Goal: Navigation & Orientation: Find specific page/section

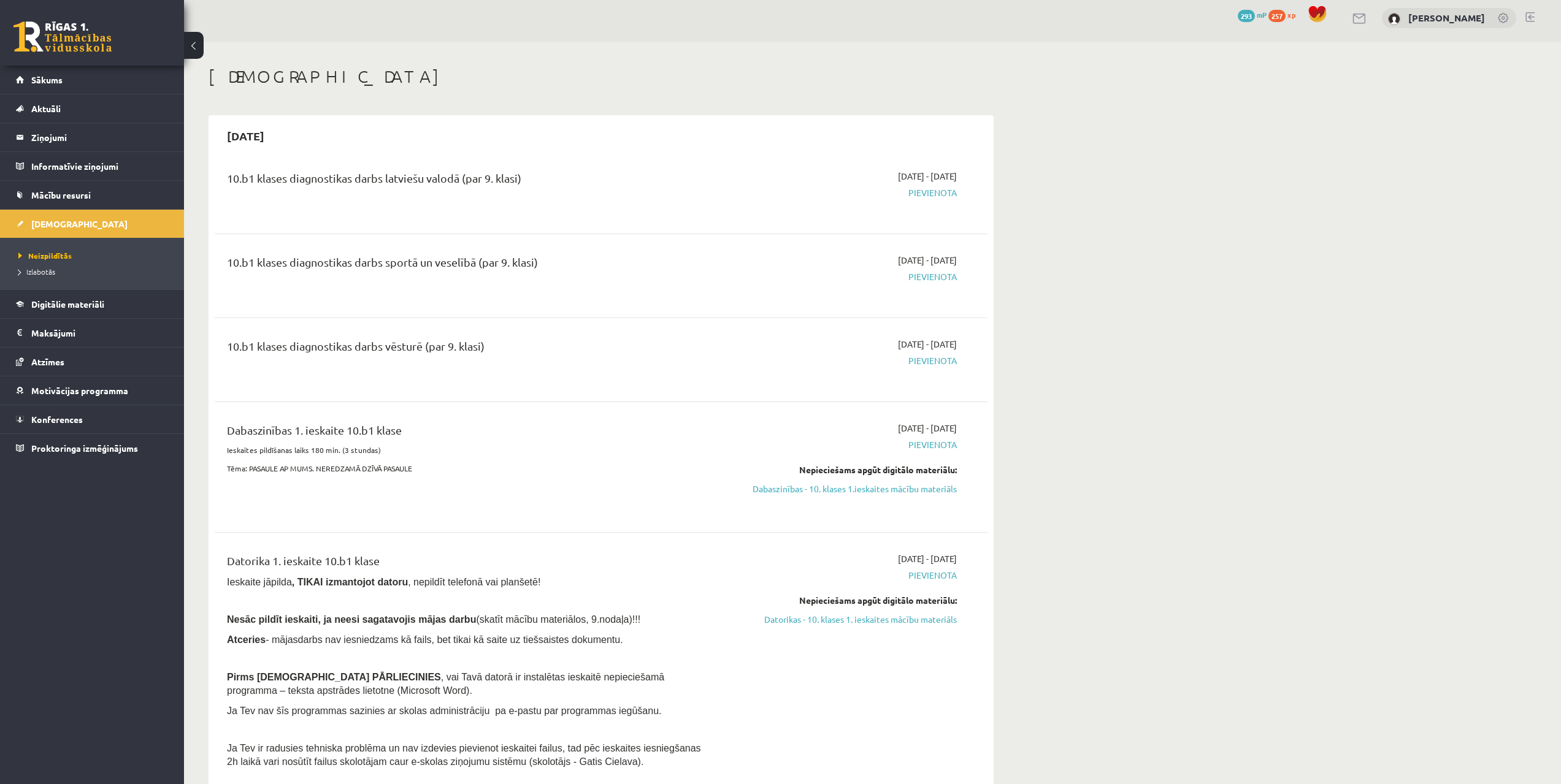
drag, startPoint x: 1186, startPoint y: 320, endPoint x: 1171, endPoint y: 338, distance: 23.4
click at [55, 75] on span "Sākums" at bounding box center [47, 80] width 31 height 11
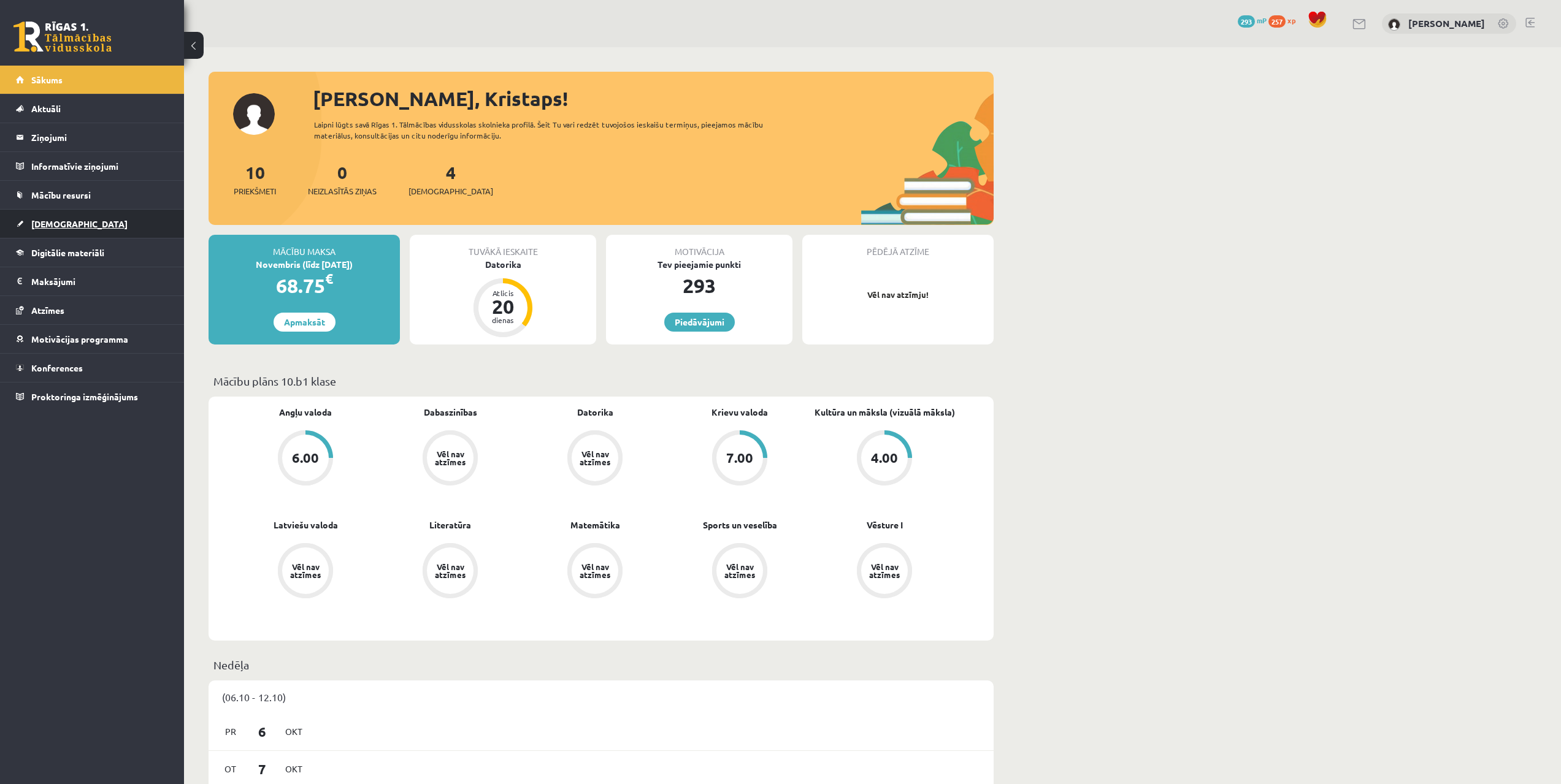
click at [58, 217] on link "[DEMOGRAPHIC_DATA]" at bounding box center [93, 224] width 153 height 28
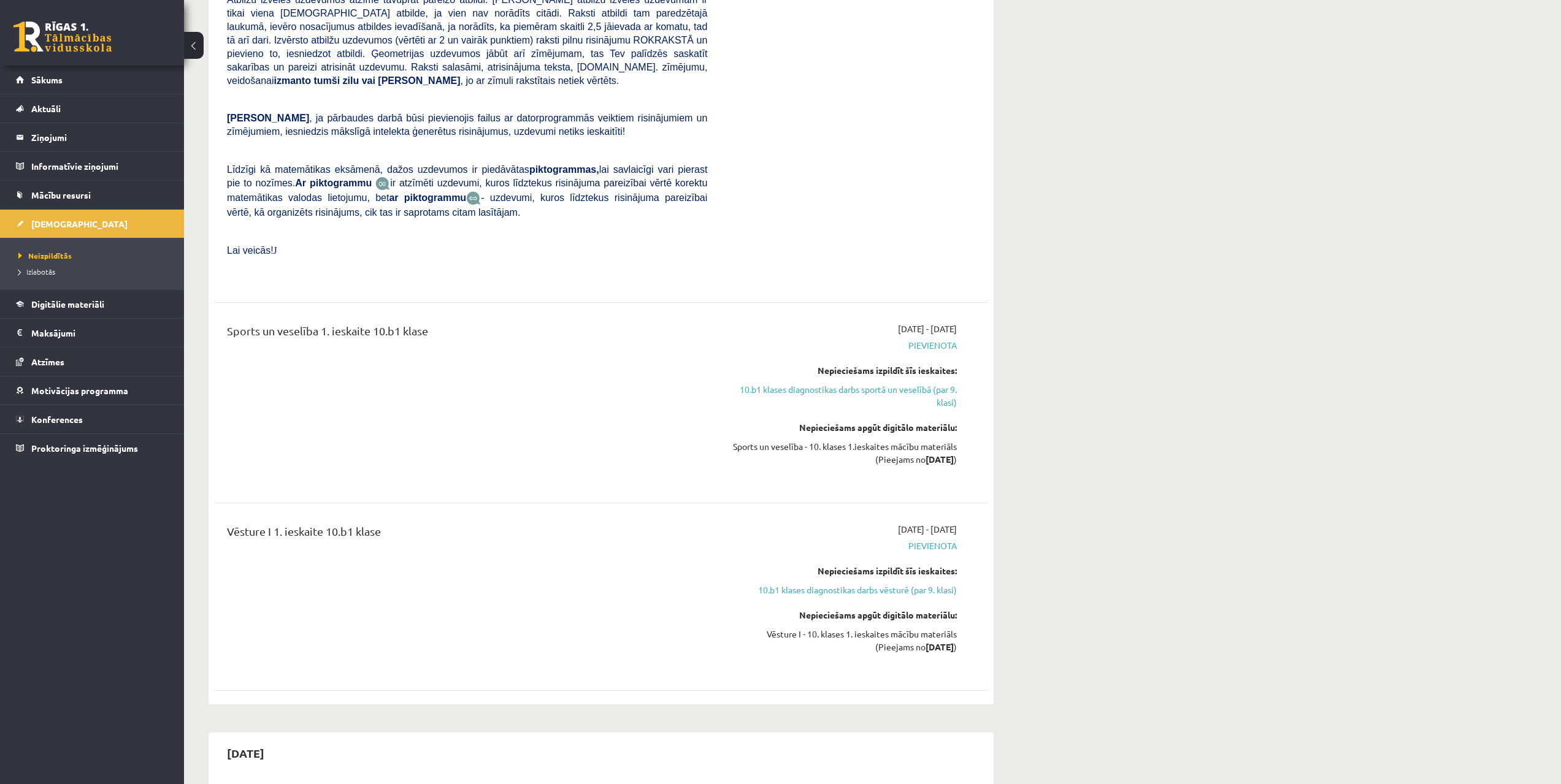
drag, startPoint x: 877, startPoint y: 401, endPoint x: 876, endPoint y: 424, distance: 23.0
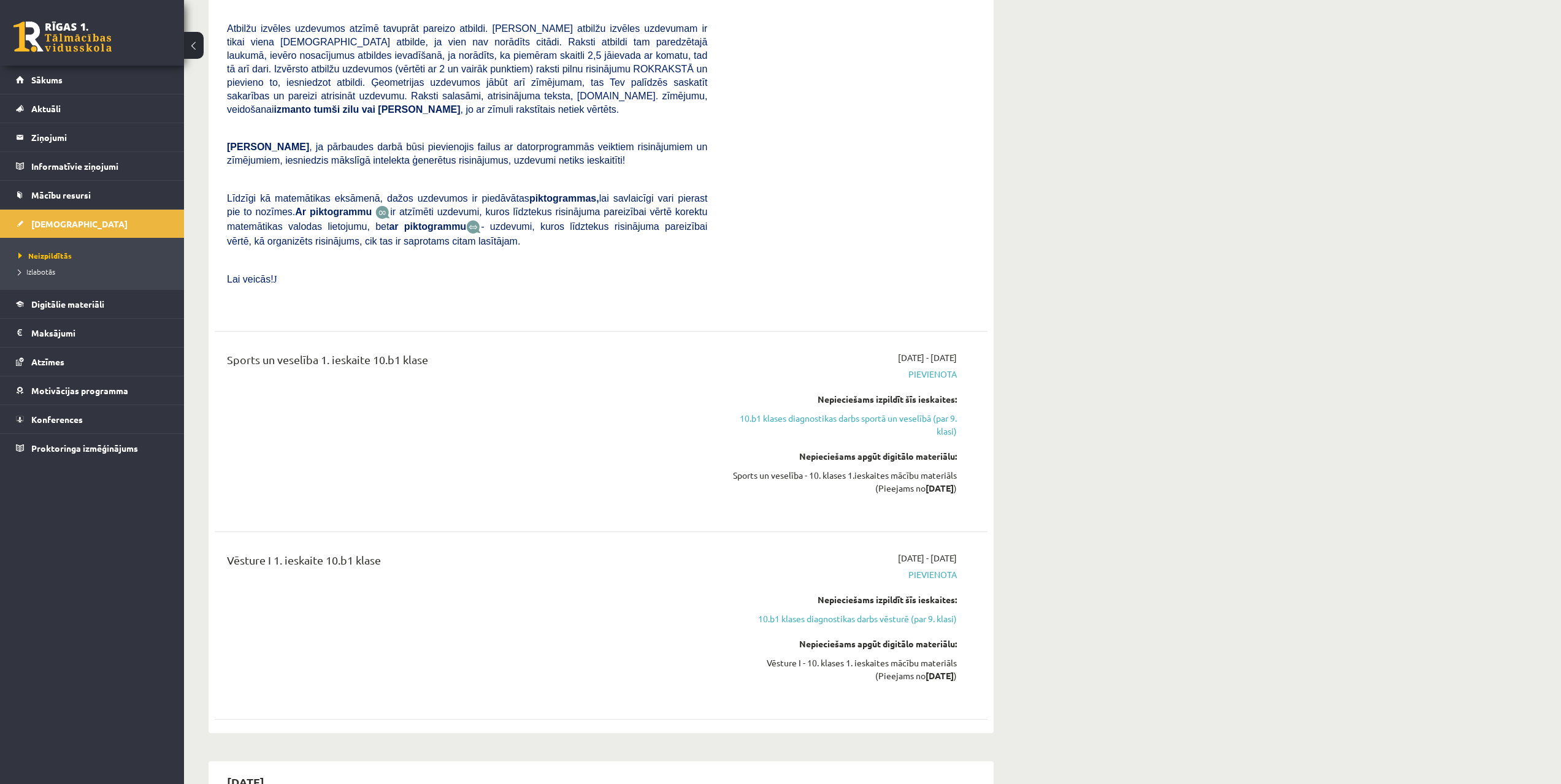
drag, startPoint x: 943, startPoint y: 387, endPoint x: 941, endPoint y: 357, distance: 30.1
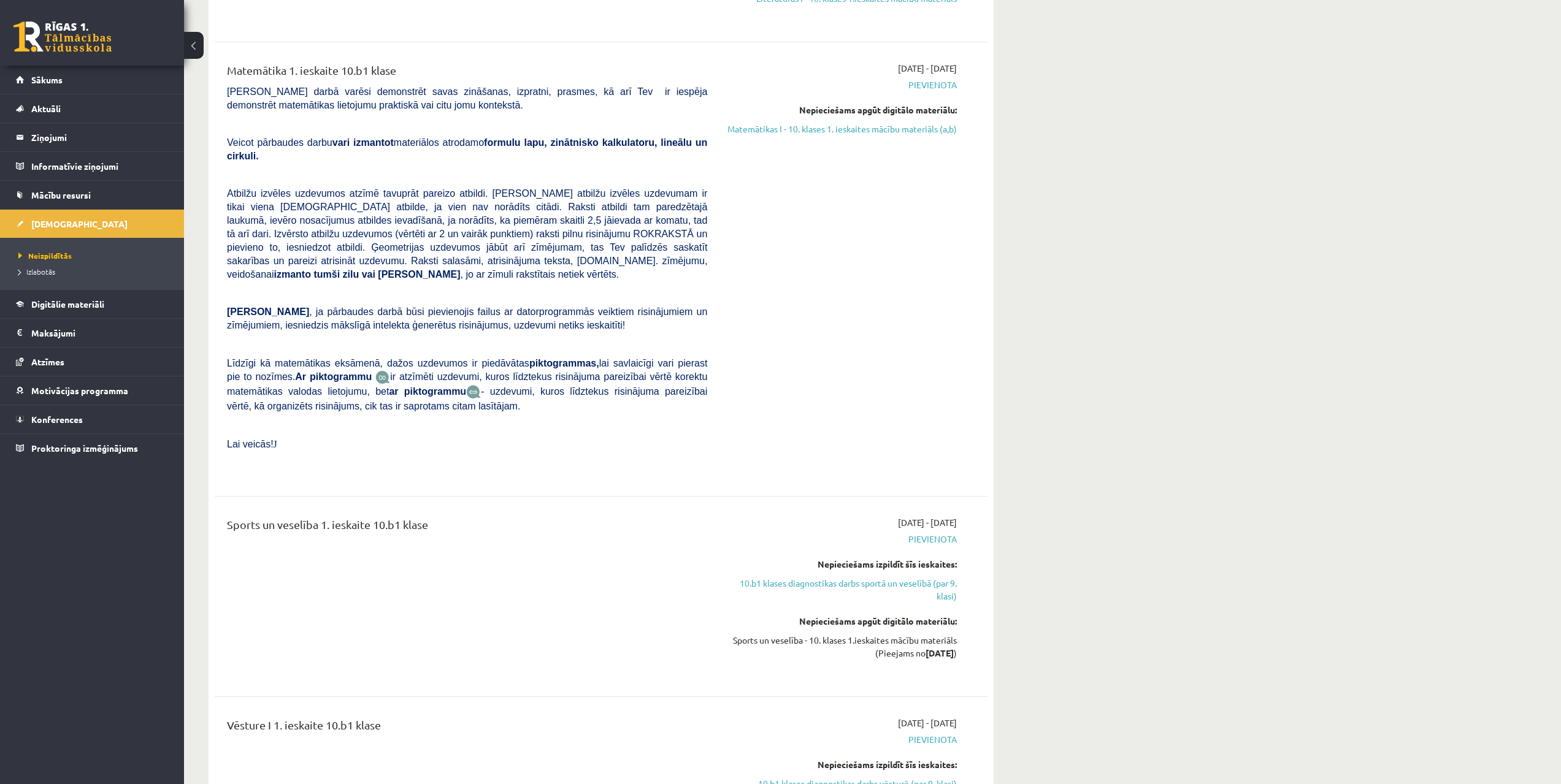
scroll to position [1058, 0]
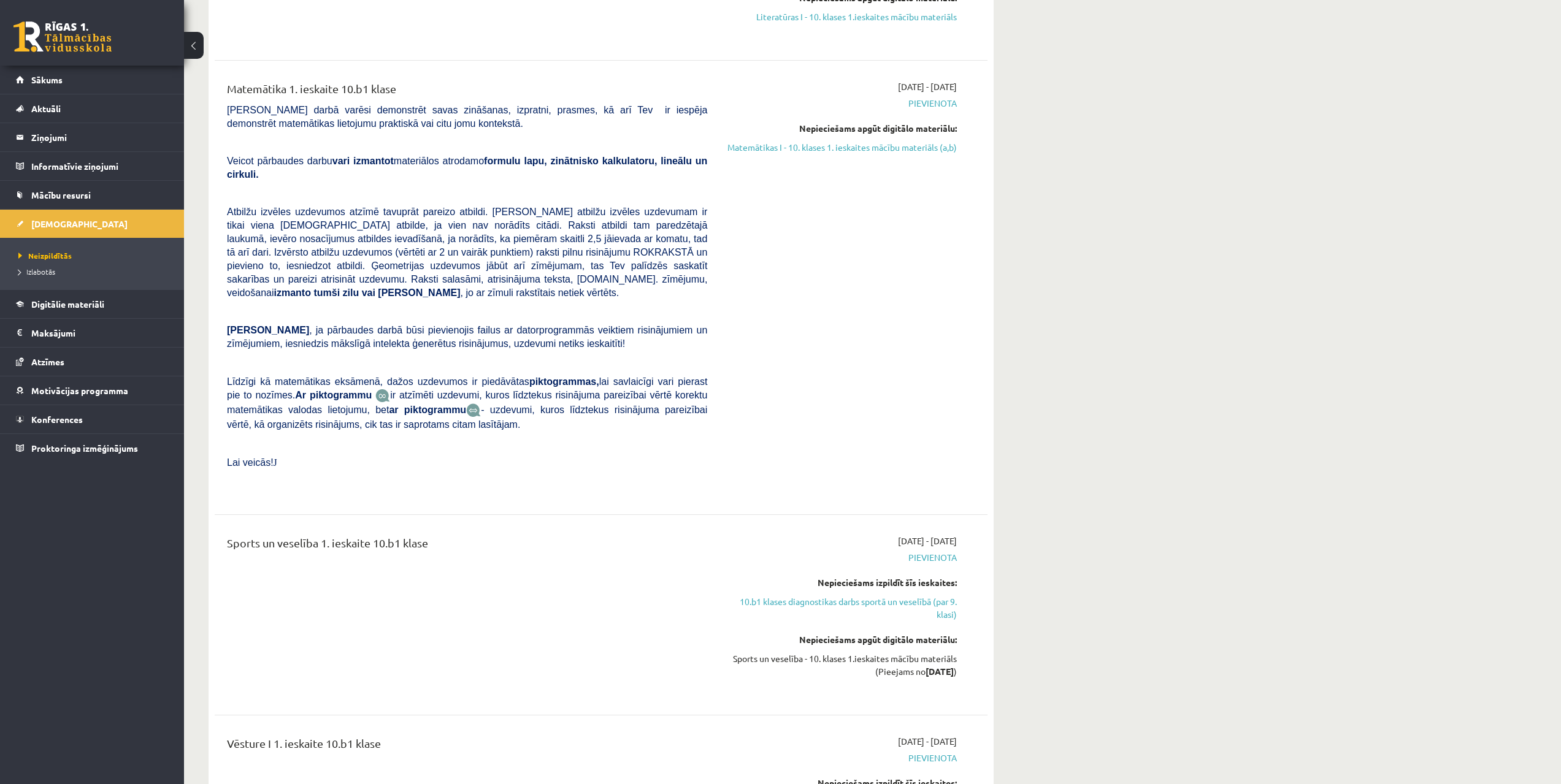
drag, startPoint x: 1078, startPoint y: 465, endPoint x: 1074, endPoint y: 449, distance: 16.5
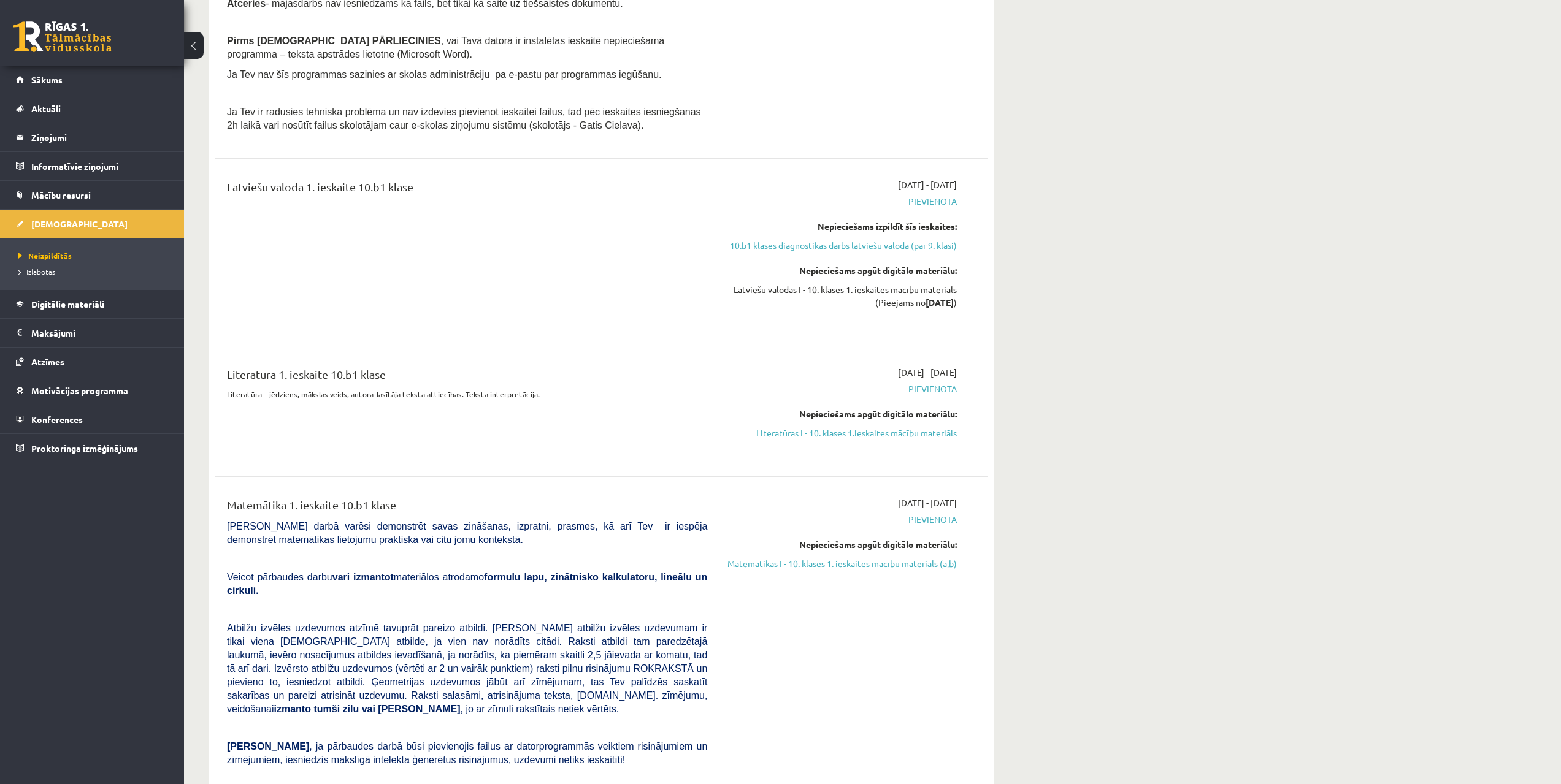
scroll to position [600, 0]
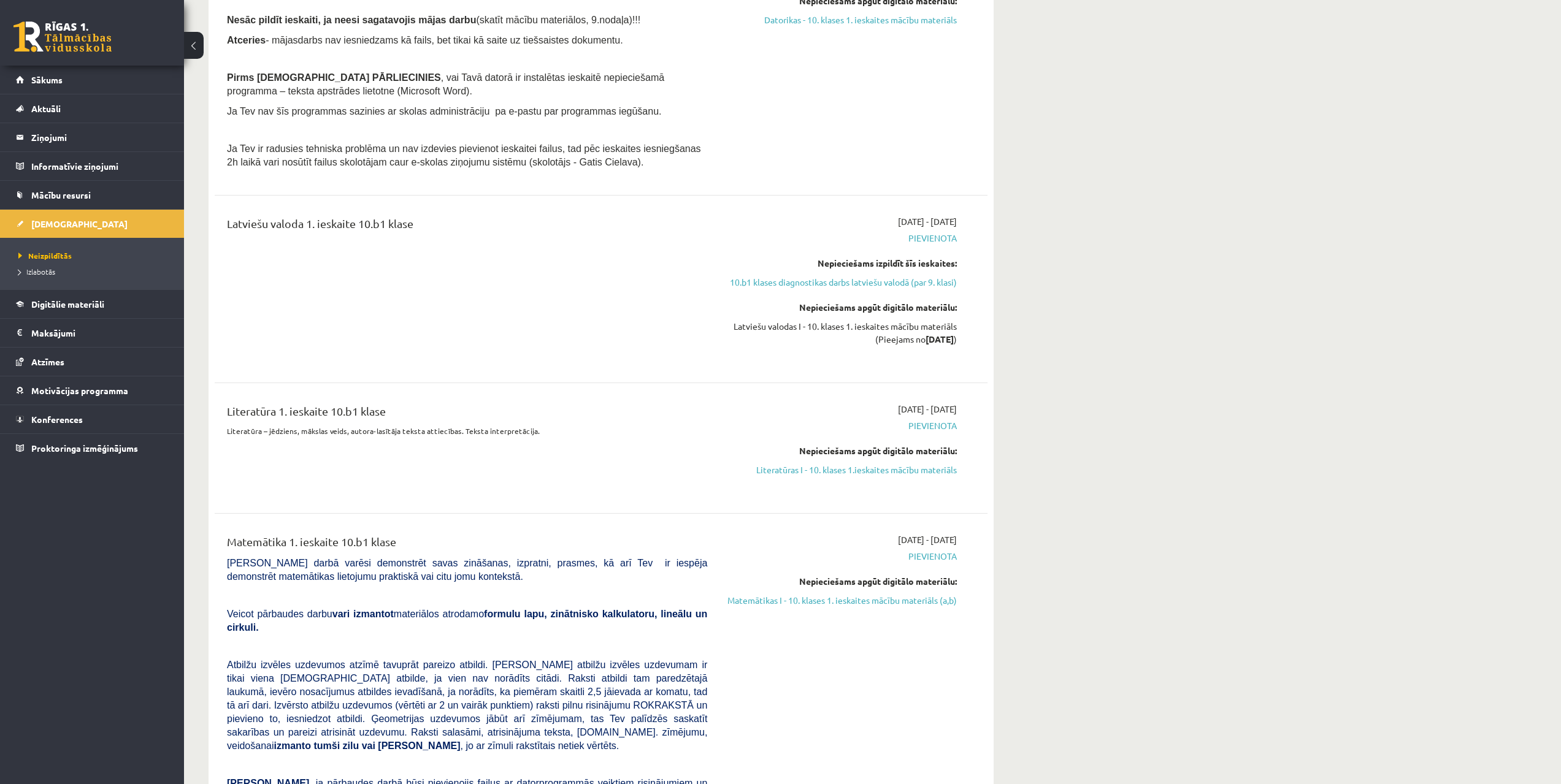
drag, startPoint x: 1084, startPoint y: 455, endPoint x: 1083, endPoint y: 411, distance: 44.0
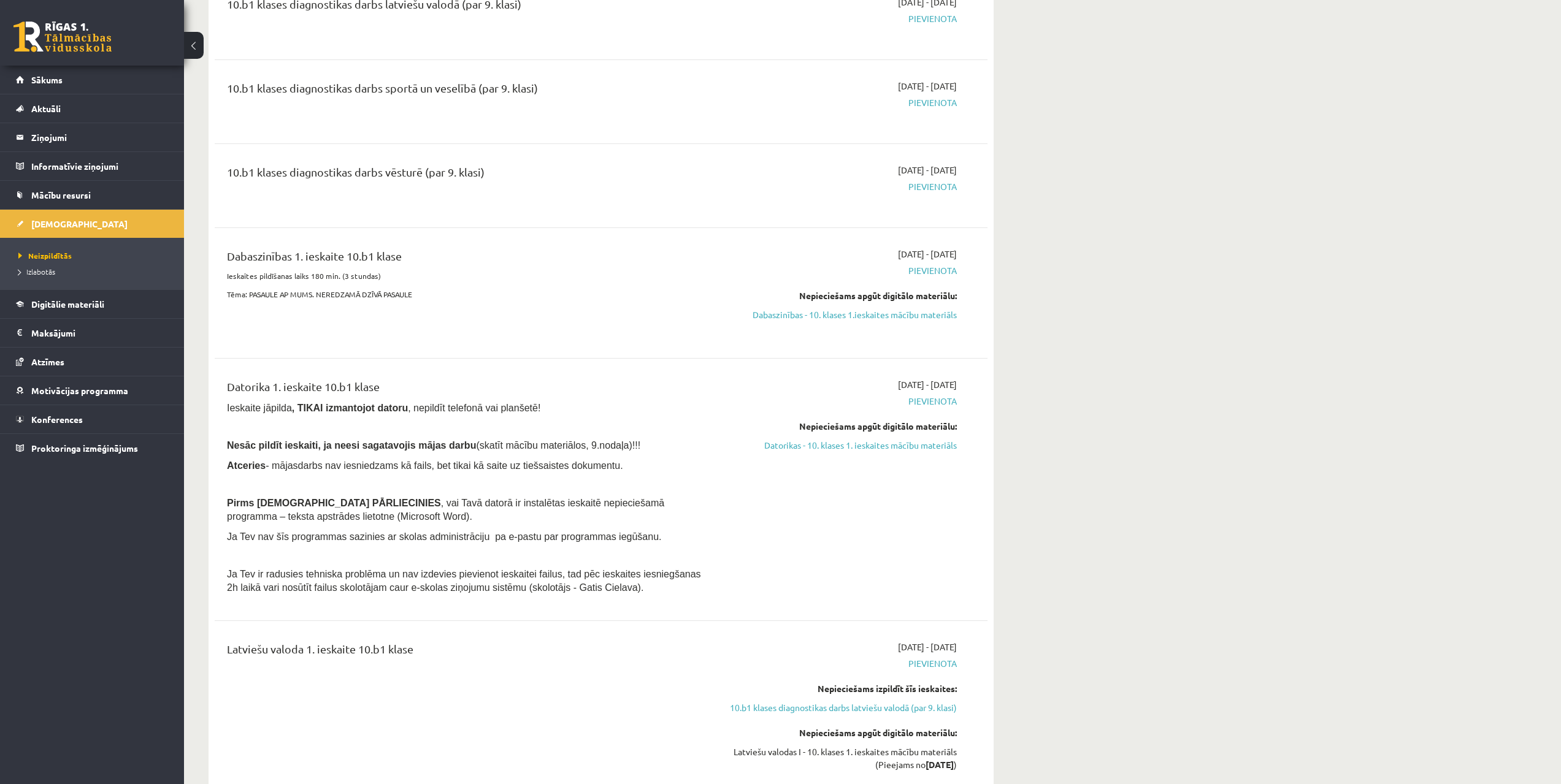
drag, startPoint x: 1083, startPoint y: 403, endPoint x: 1079, endPoint y: 381, distance: 22.4
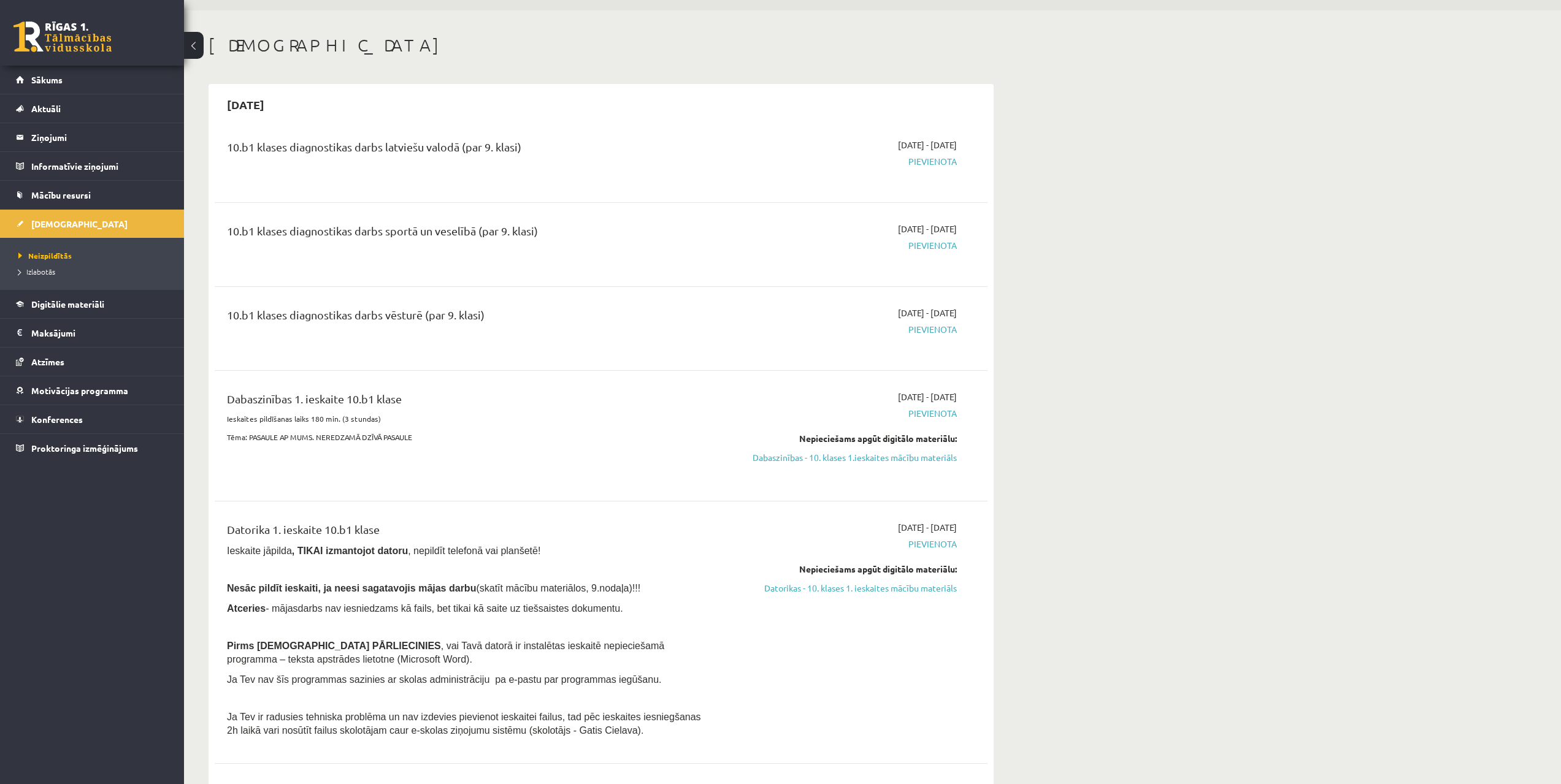
drag, startPoint x: 1030, startPoint y: 341, endPoint x: 1032, endPoint y: 314, distance: 27.1
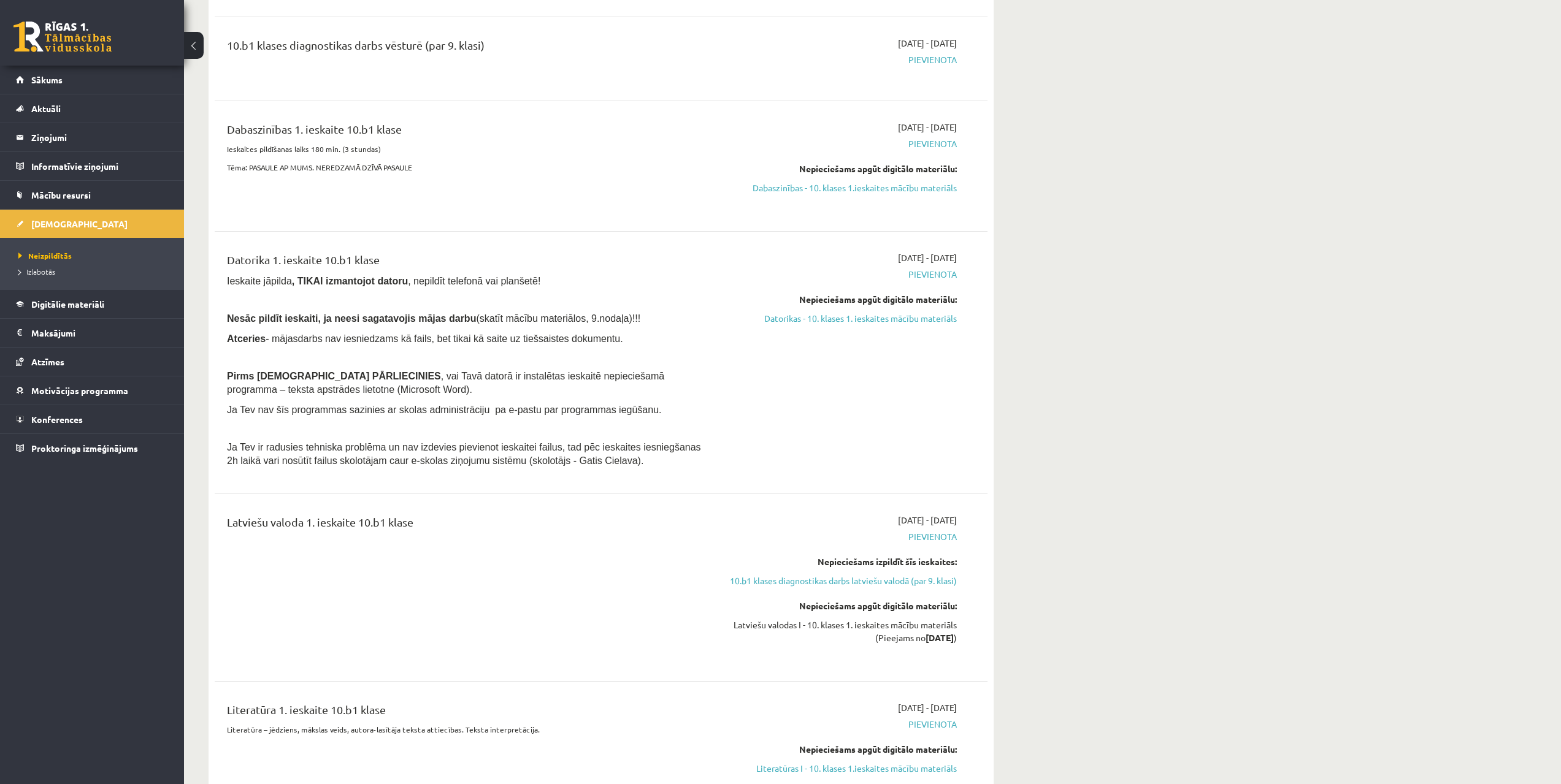
drag, startPoint x: 1075, startPoint y: 421, endPoint x: 1041, endPoint y: 499, distance: 85.1
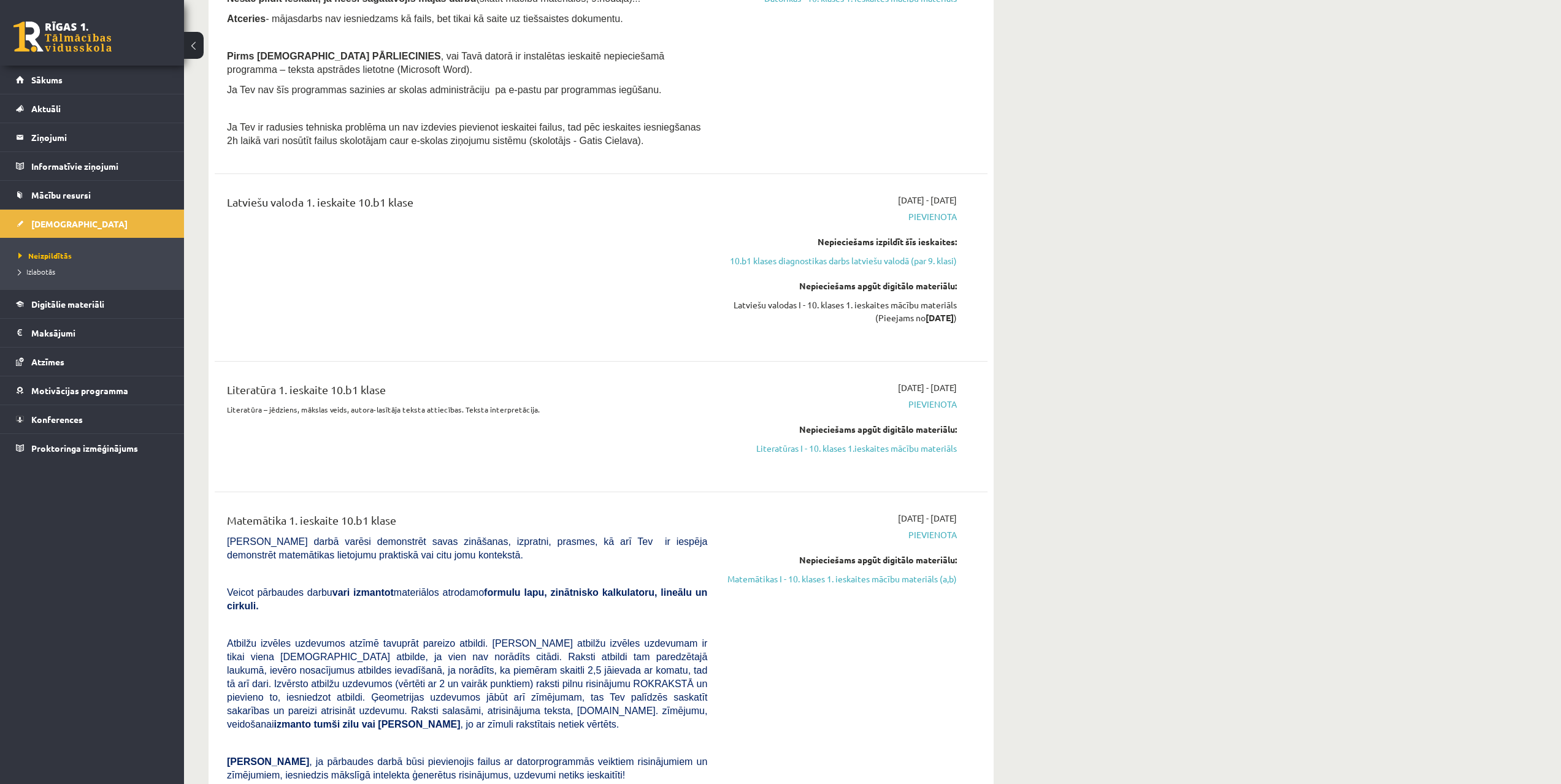
scroll to position [715, 0]
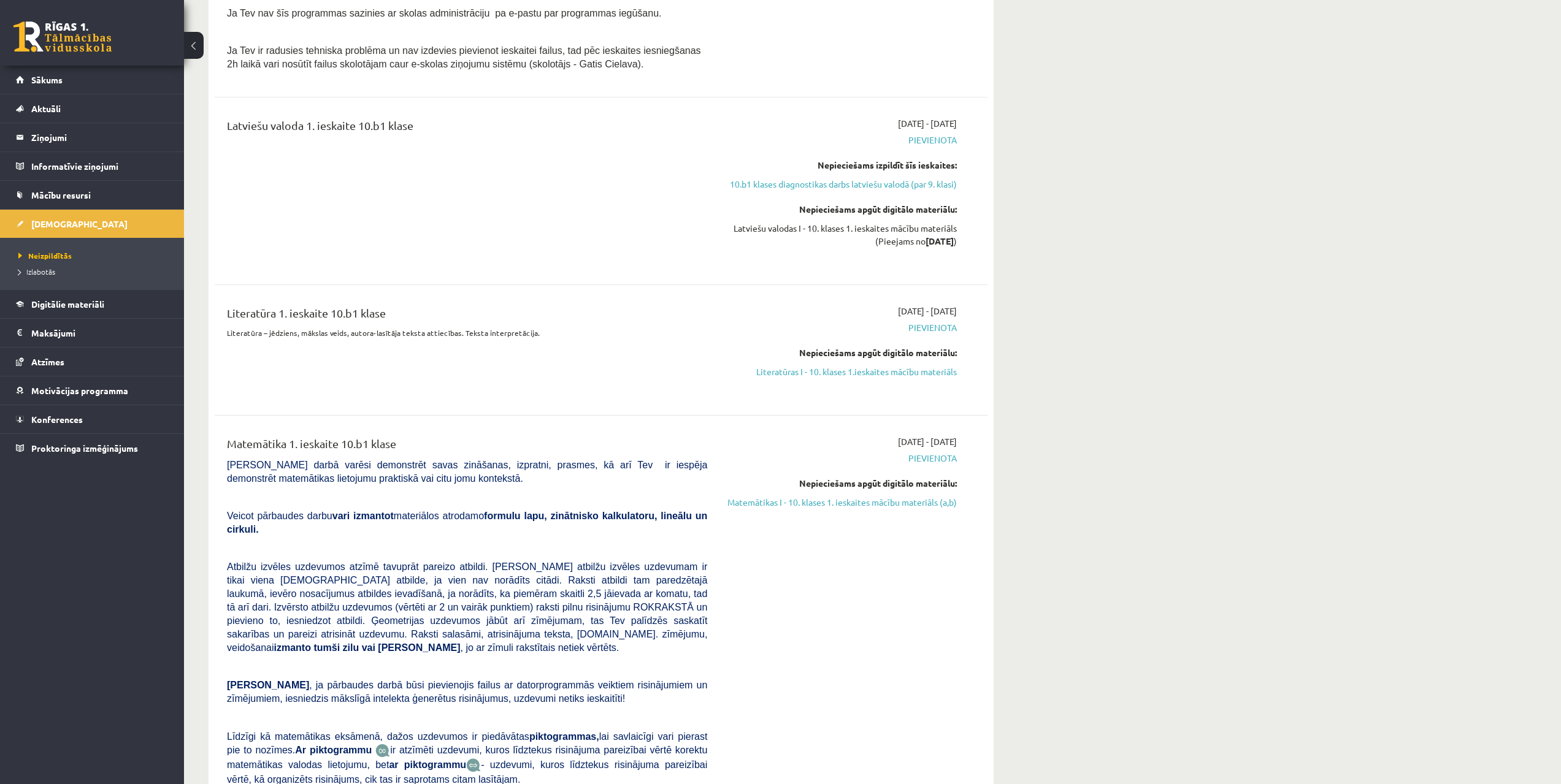
drag, startPoint x: 1041, startPoint y: 498, endPoint x: 1033, endPoint y: 552, distance: 54.6
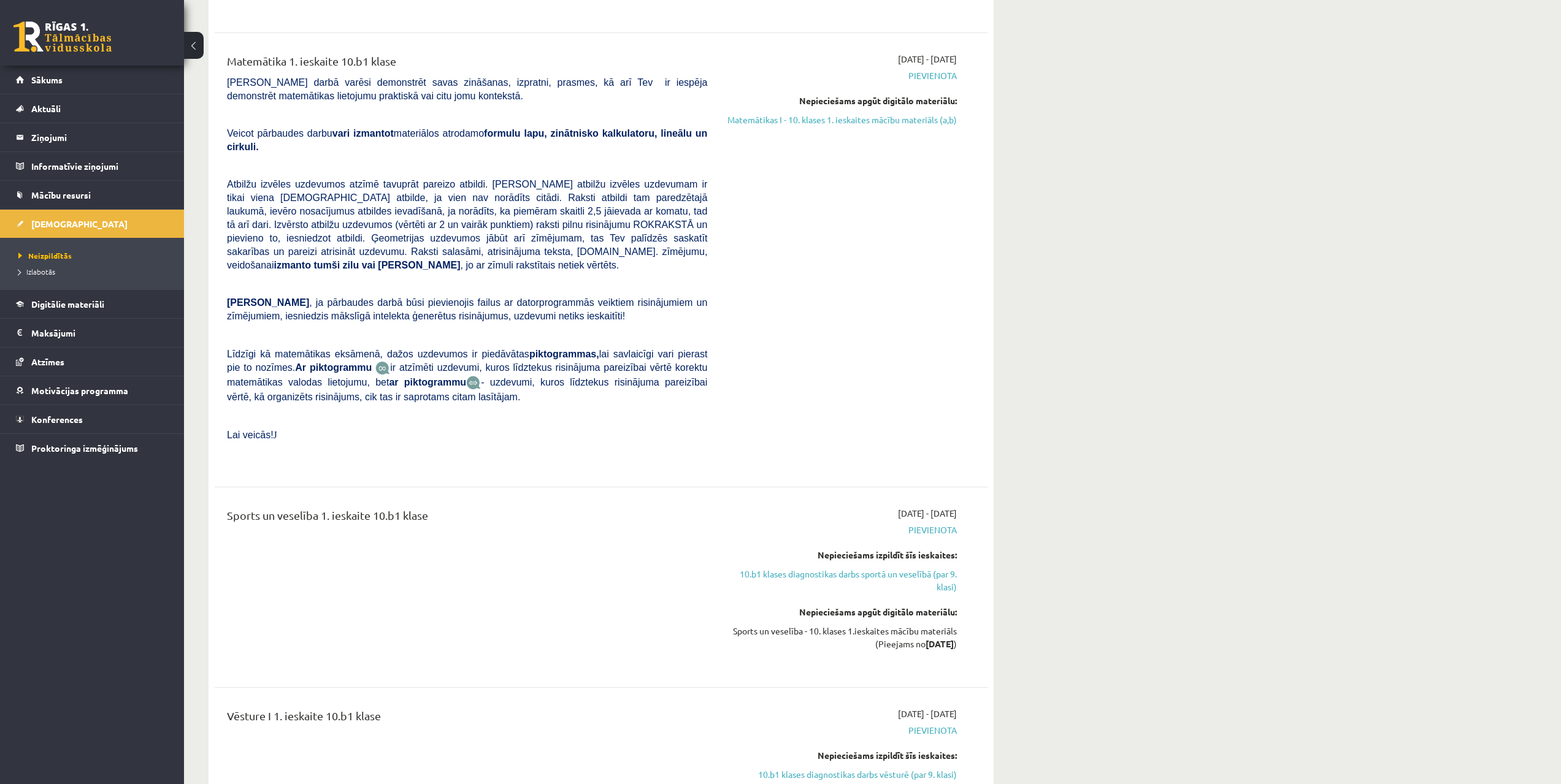
drag, startPoint x: 1050, startPoint y: 509, endPoint x: 1038, endPoint y: 606, distance: 97.7
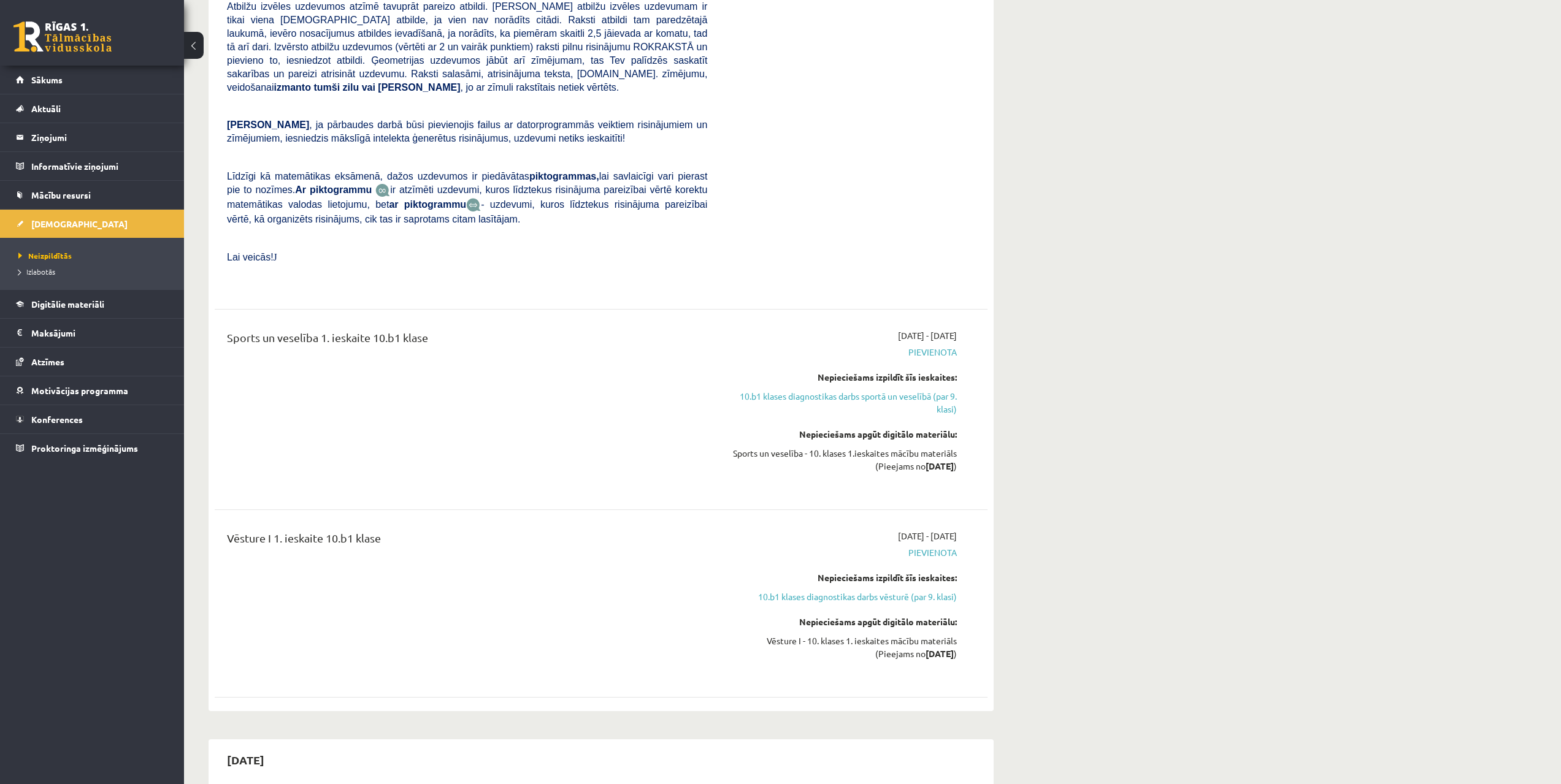
drag, startPoint x: 1050, startPoint y: 587, endPoint x: 1045, endPoint y: 613, distance: 26.5
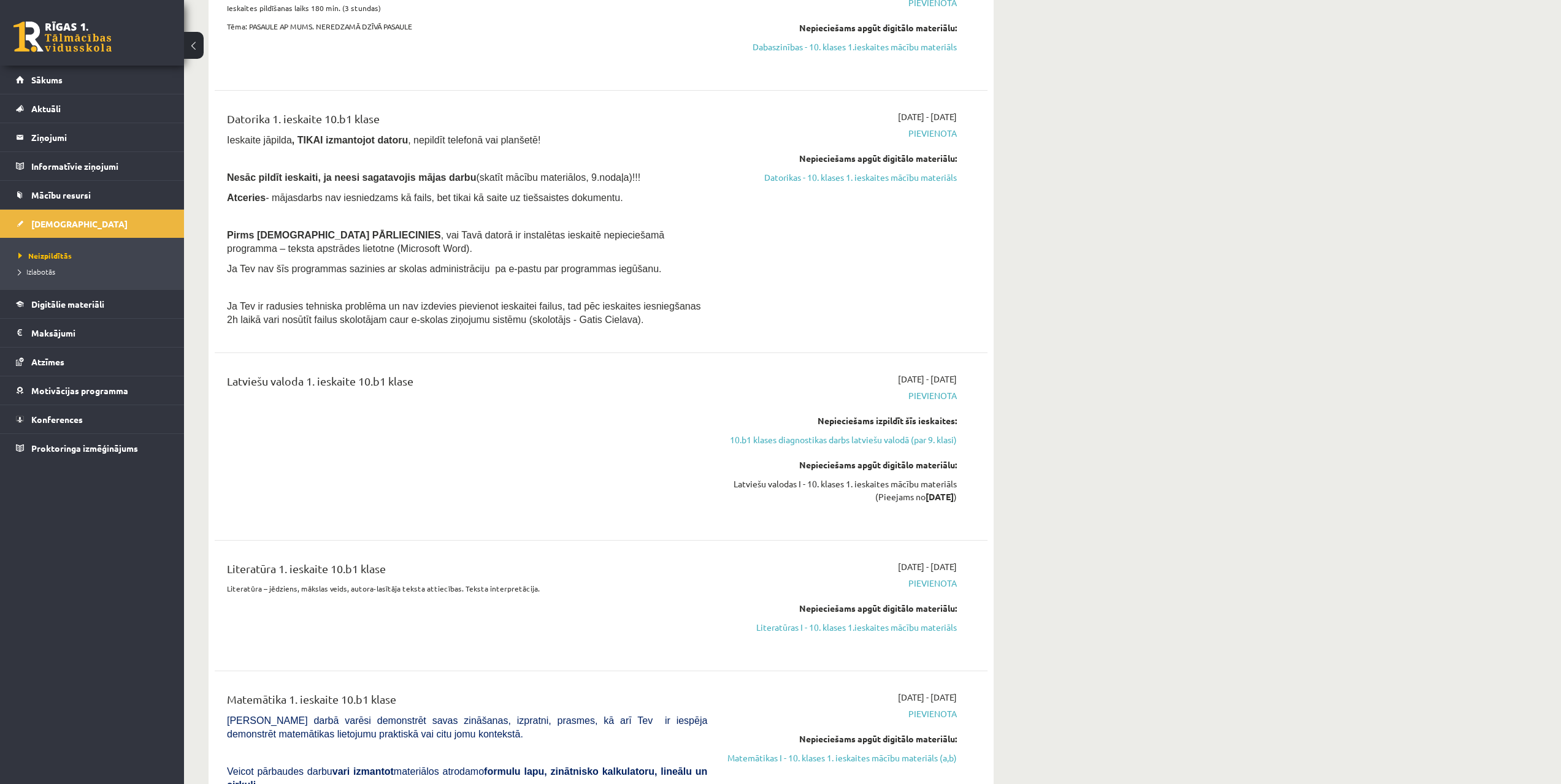
drag, startPoint x: 1107, startPoint y: 579, endPoint x: 1100, endPoint y: 522, distance: 57.4
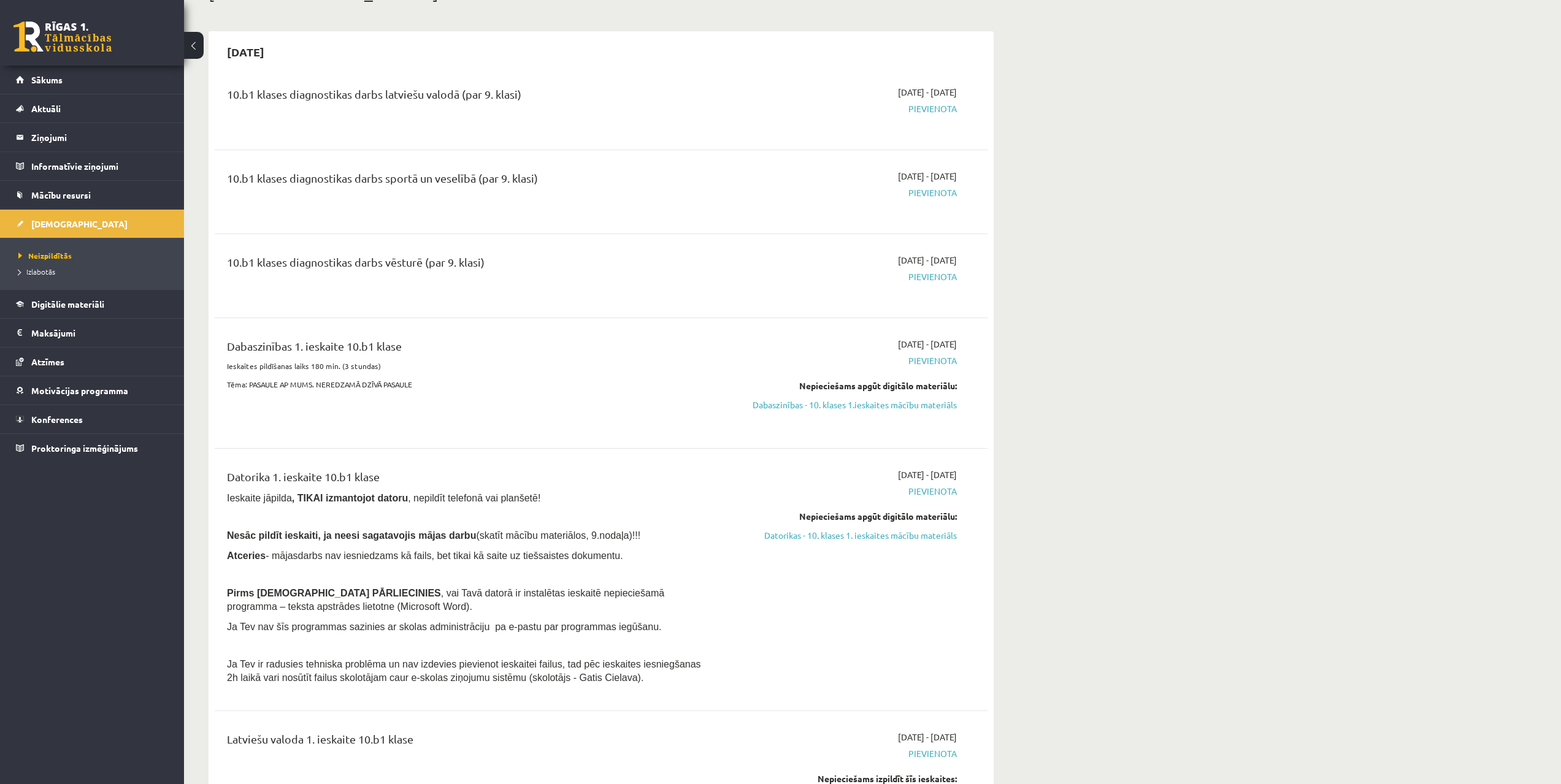
scroll to position [0, 0]
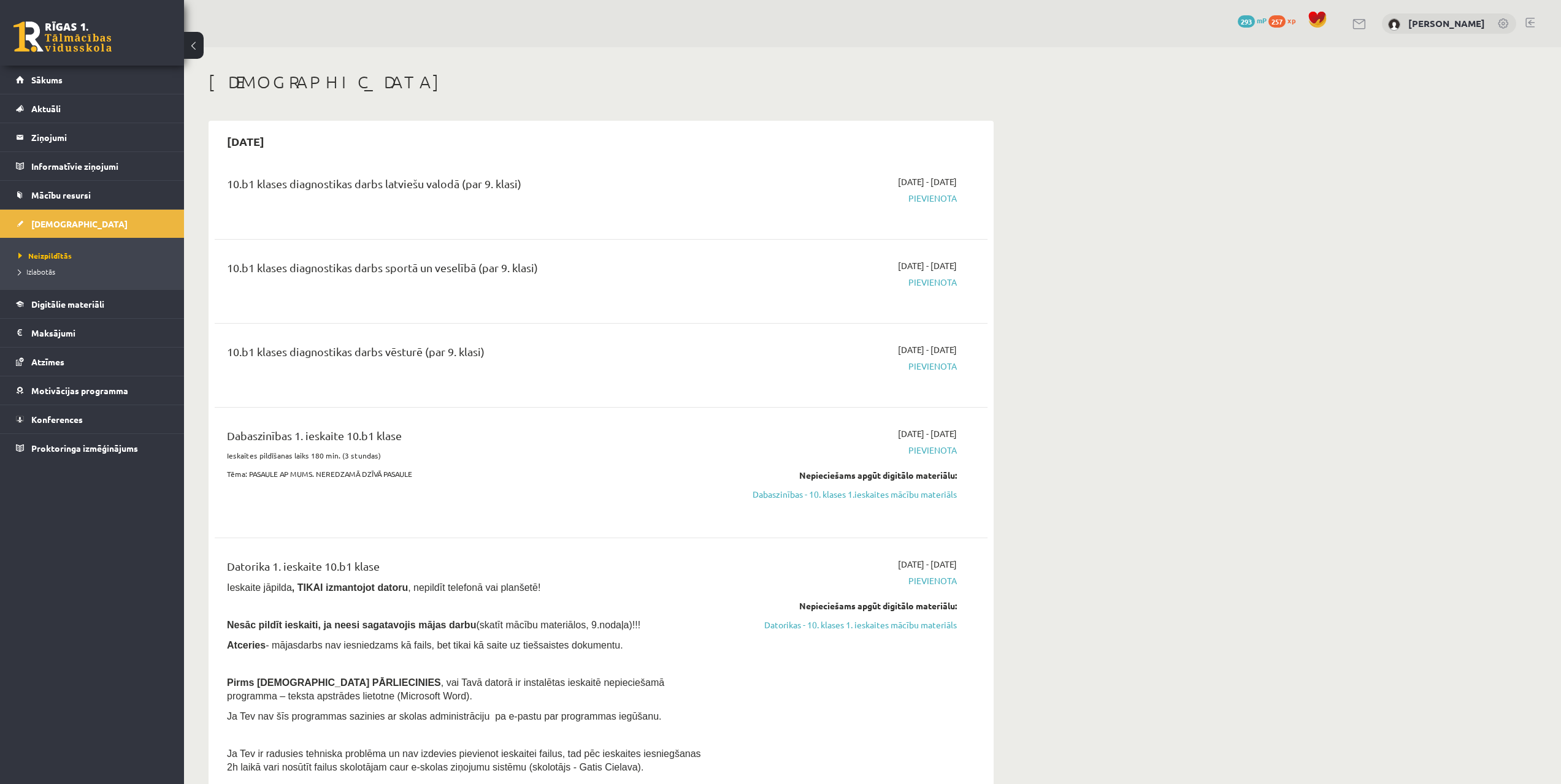
drag, startPoint x: 1086, startPoint y: 555, endPoint x: 1069, endPoint y: 511, distance: 47.2
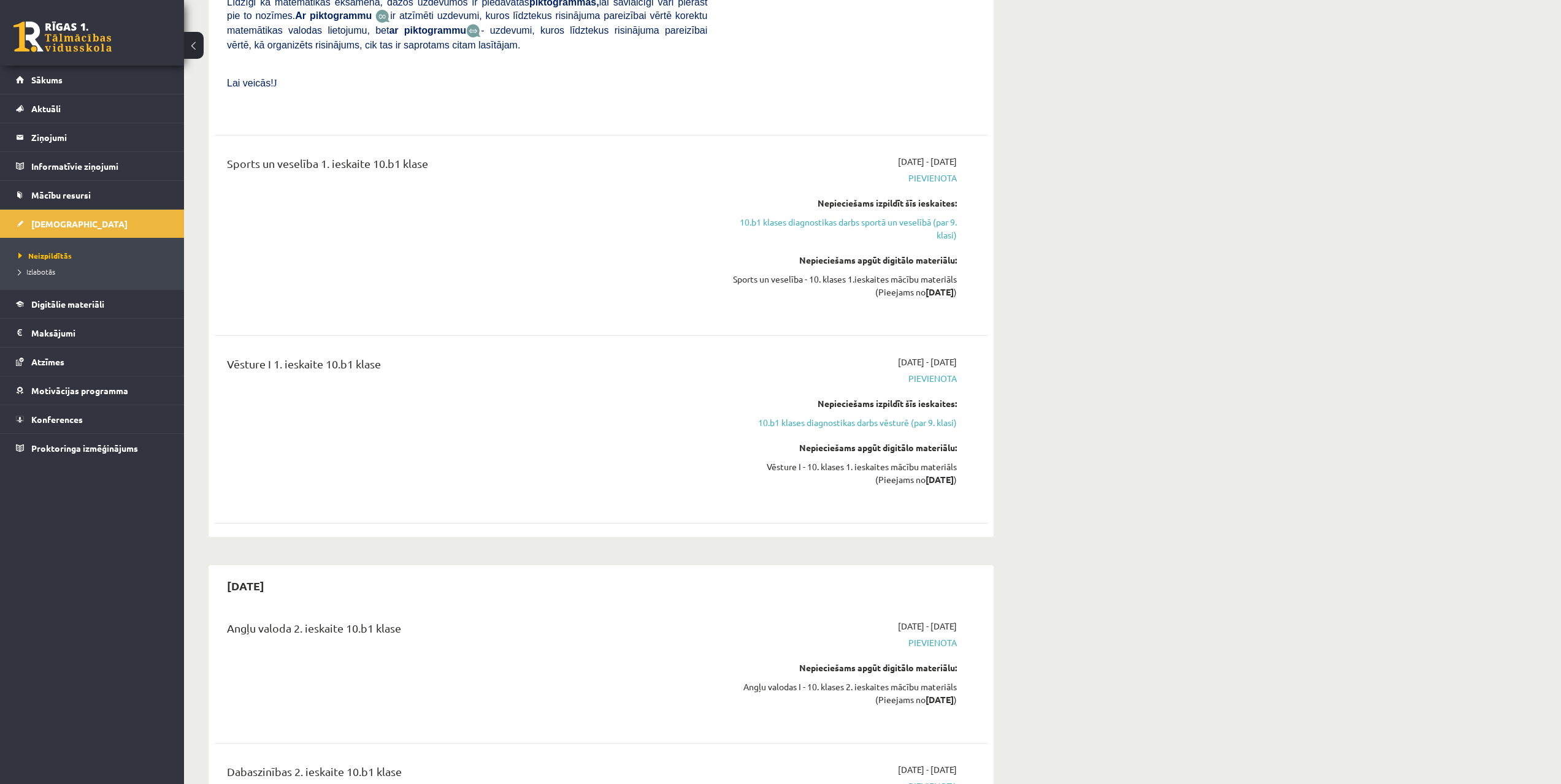
drag, startPoint x: 910, startPoint y: 443, endPoint x: 882, endPoint y: 496, distance: 59.9
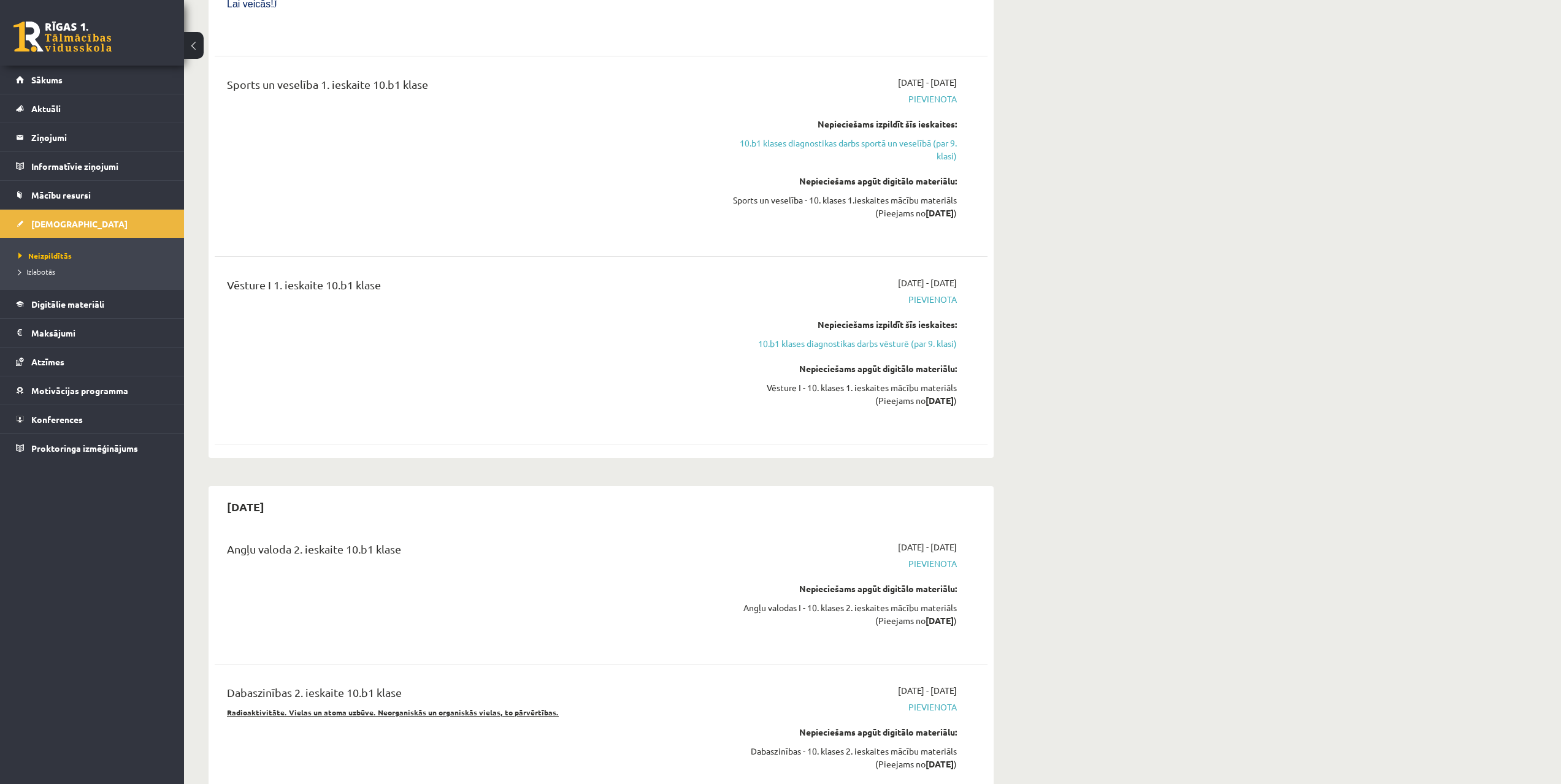
drag, startPoint x: 981, startPoint y: 583, endPoint x: 985, endPoint y: 604, distance: 21.4
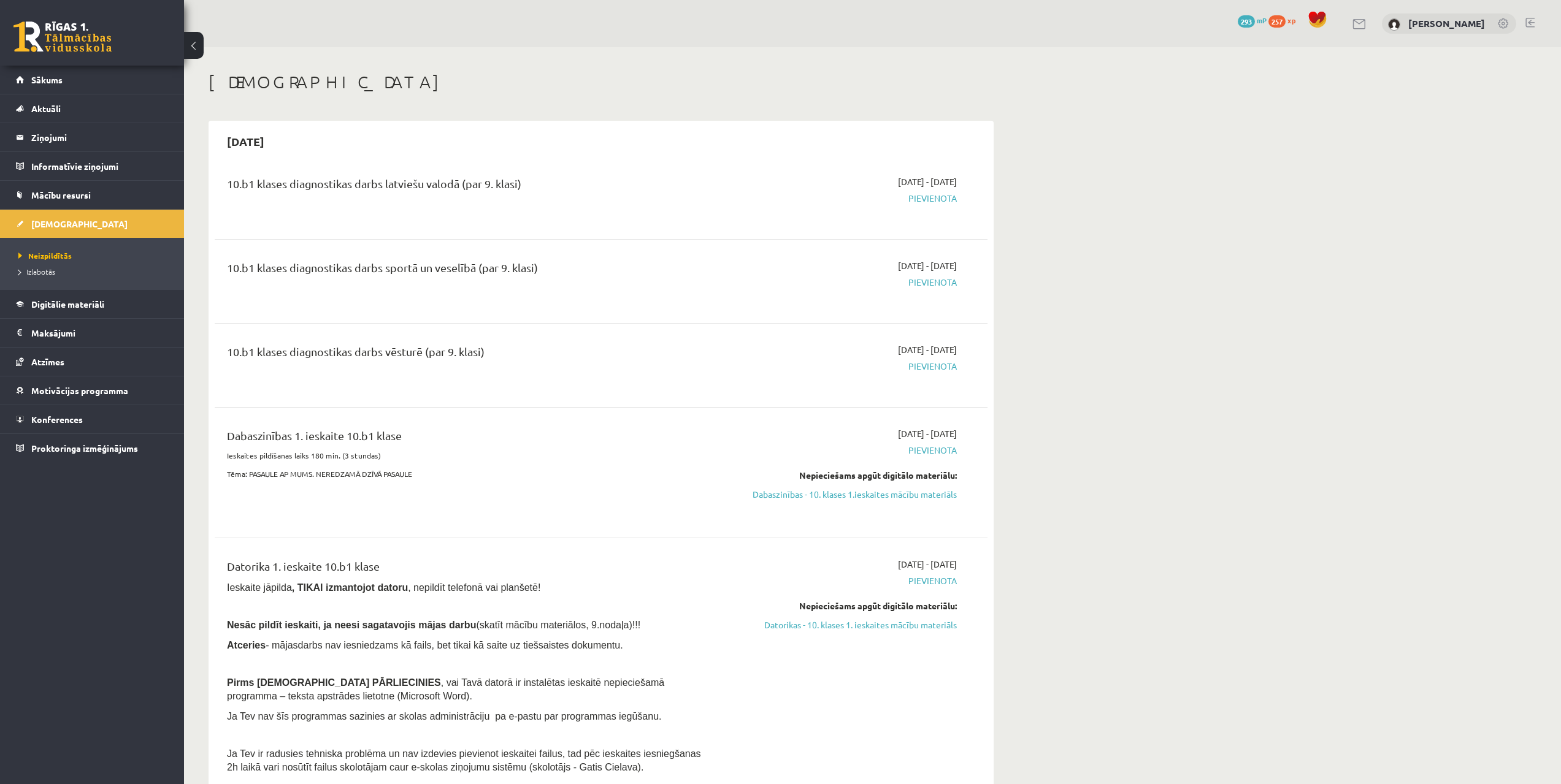
drag, startPoint x: 980, startPoint y: 495, endPoint x: 964, endPoint y: 273, distance: 222.6
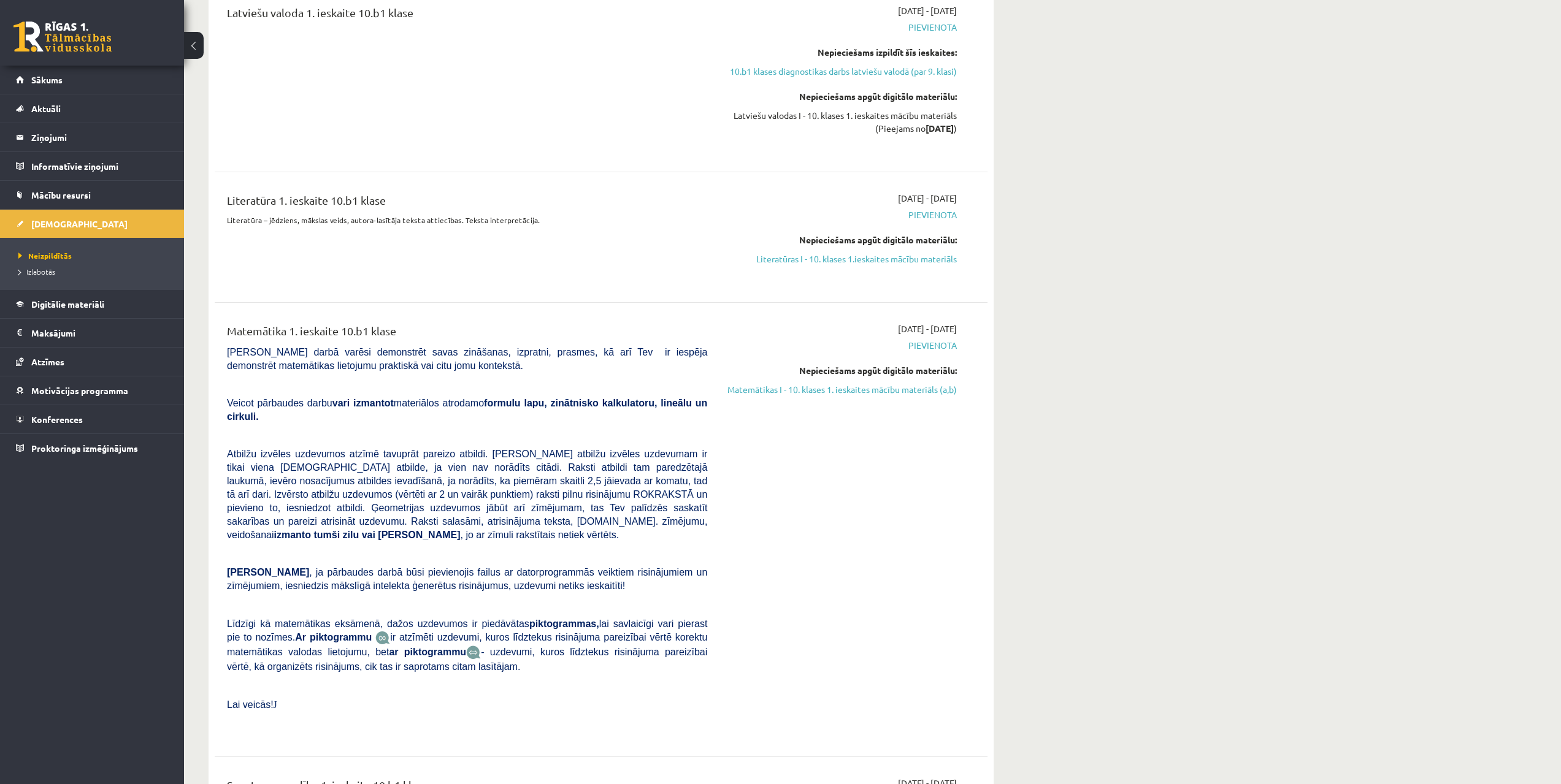
drag, startPoint x: 1015, startPoint y: 595, endPoint x: 1010, endPoint y: 663, distance: 68.2
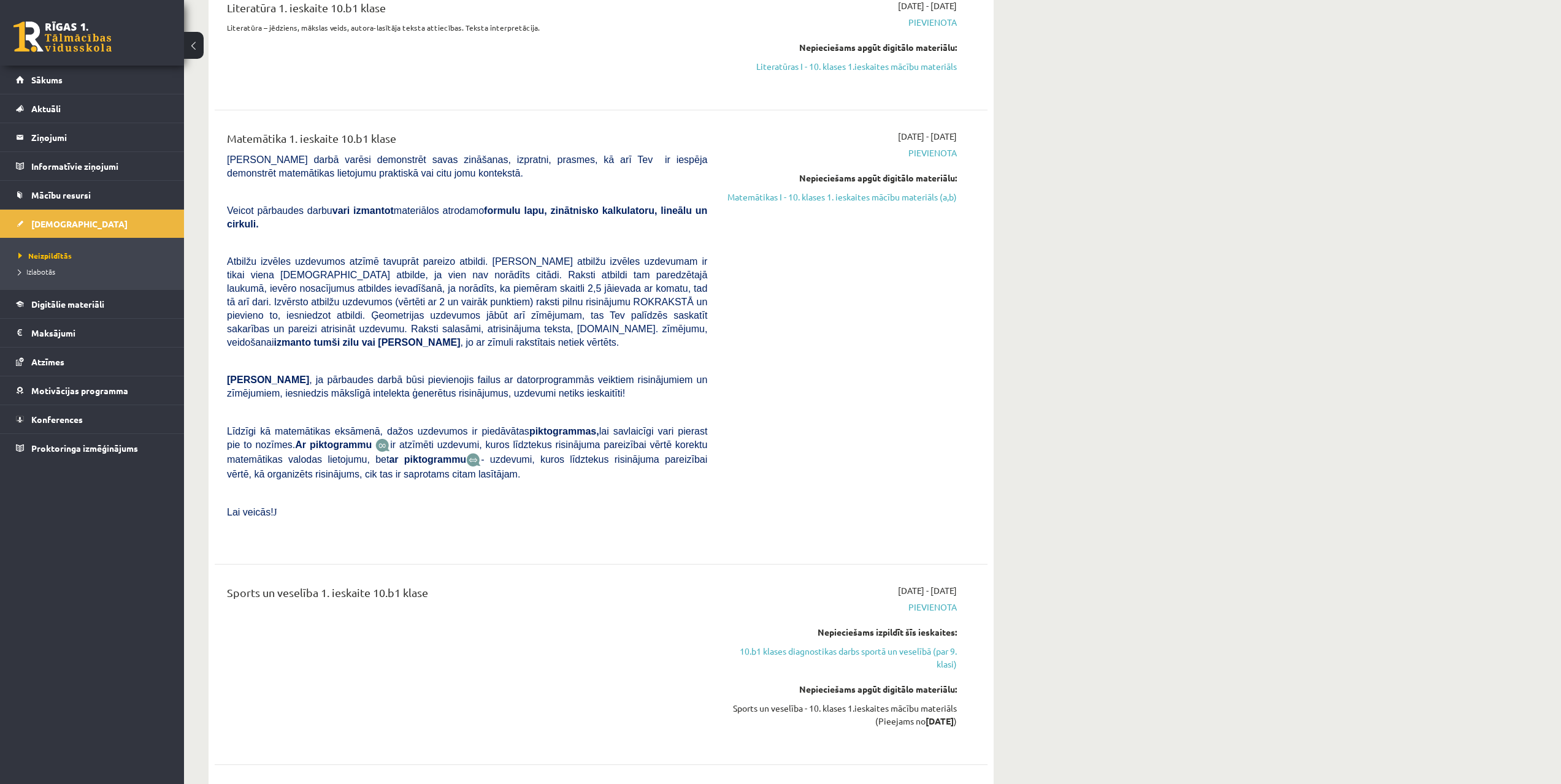
drag, startPoint x: 582, startPoint y: 321, endPoint x: 571, endPoint y: 392, distance: 71.8
